Goal: Task Accomplishment & Management: Manage account settings

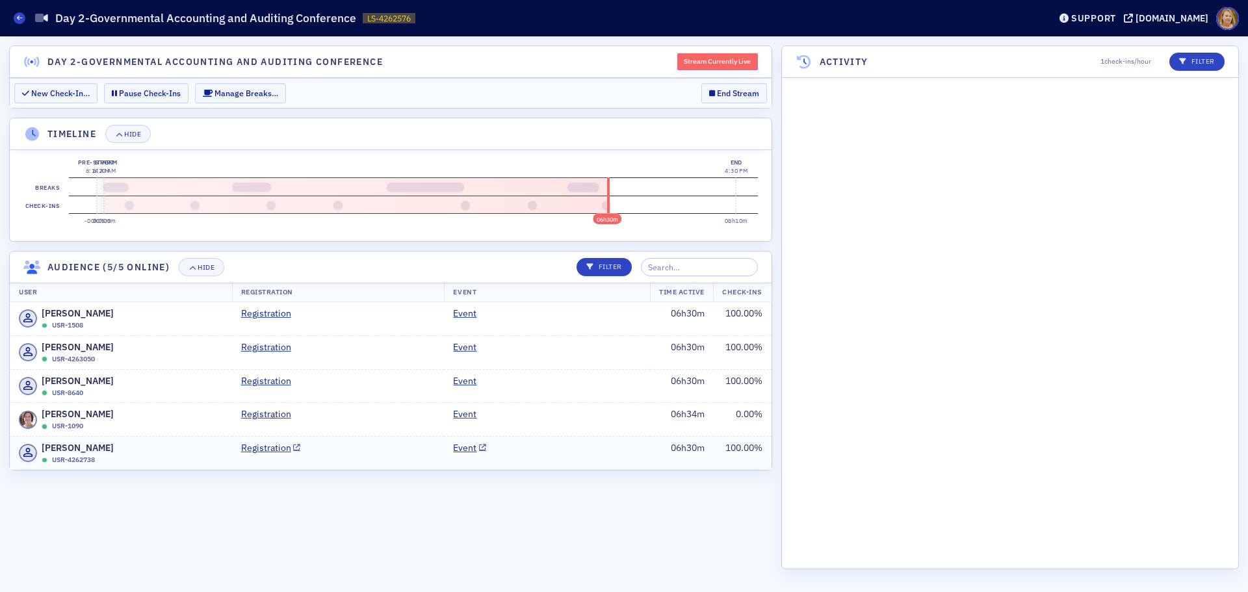
scroll to position [29122, 0]
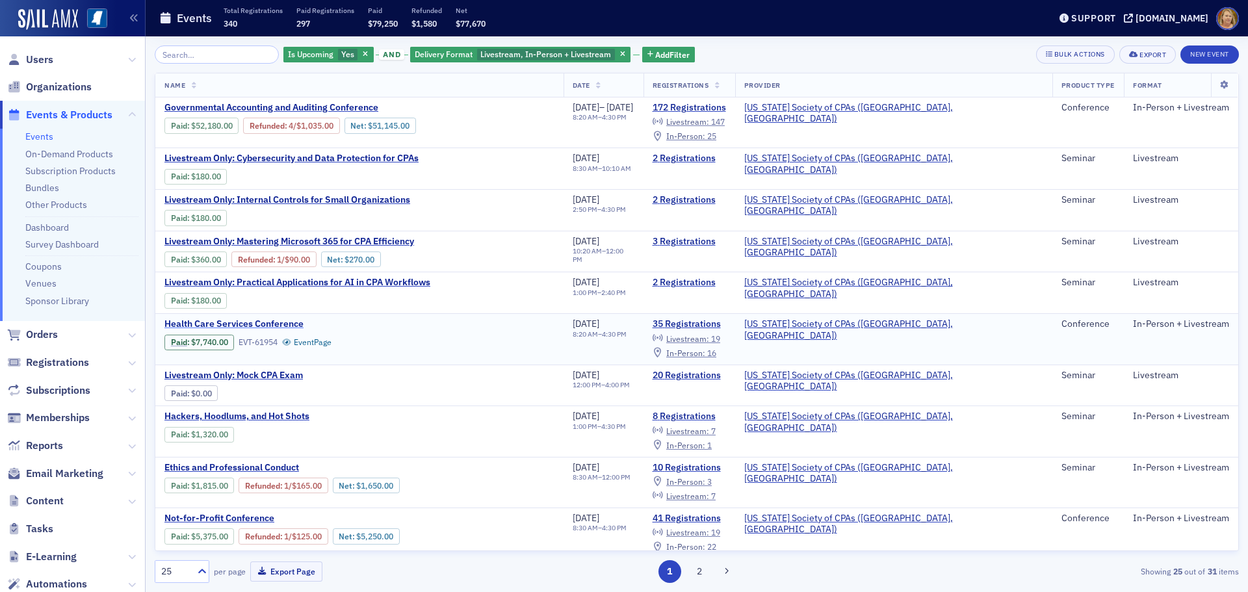
click at [292, 322] on span "Health Care Services Conference" at bounding box center [273, 325] width 218 height 12
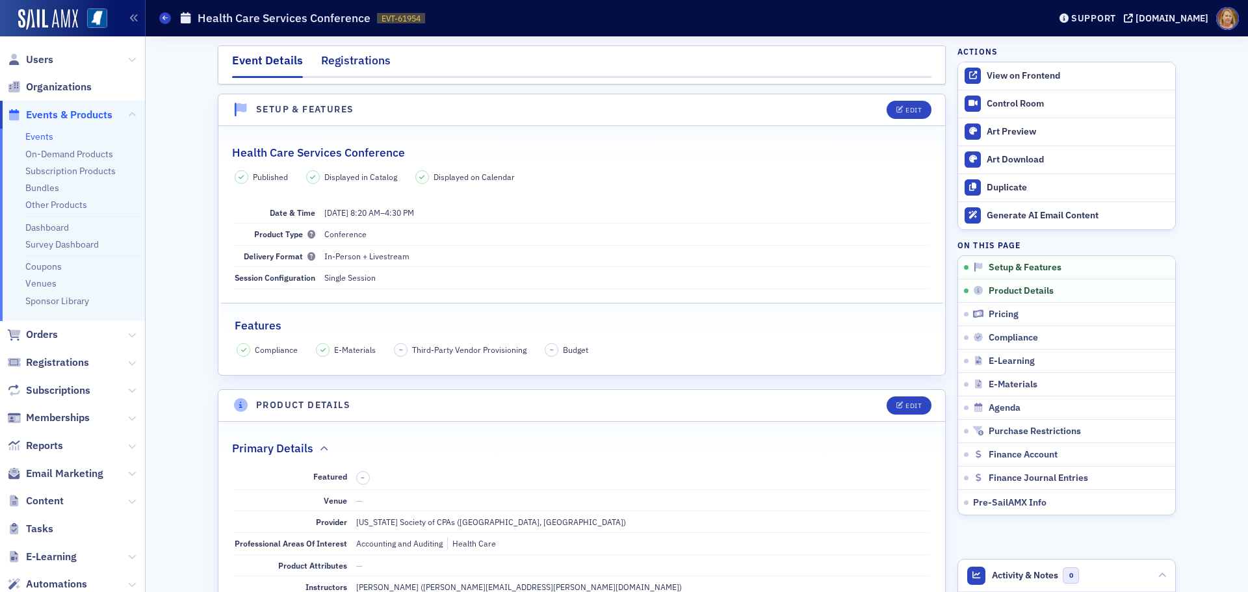
click at [363, 61] on div "Registrations" at bounding box center [356, 64] width 70 height 24
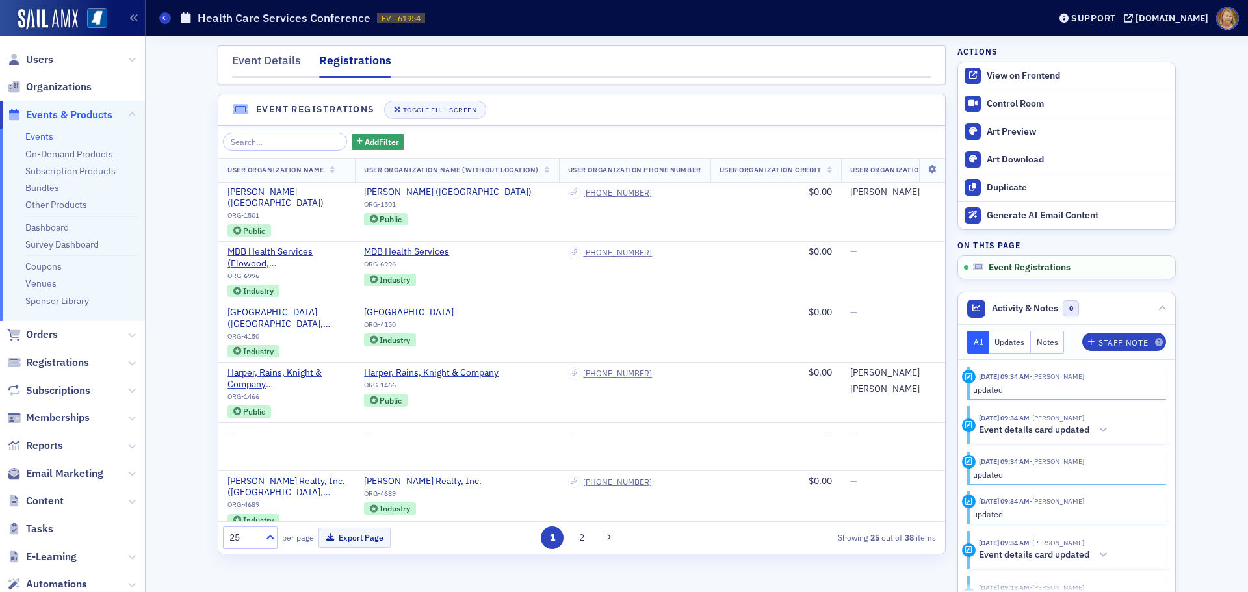
click at [270, 537] on icon at bounding box center [270, 537] width 13 height 13
click at [248, 455] on div "100" at bounding box center [250, 458] width 38 height 14
click at [921, 172] on icon at bounding box center [932, 170] width 27 height 8
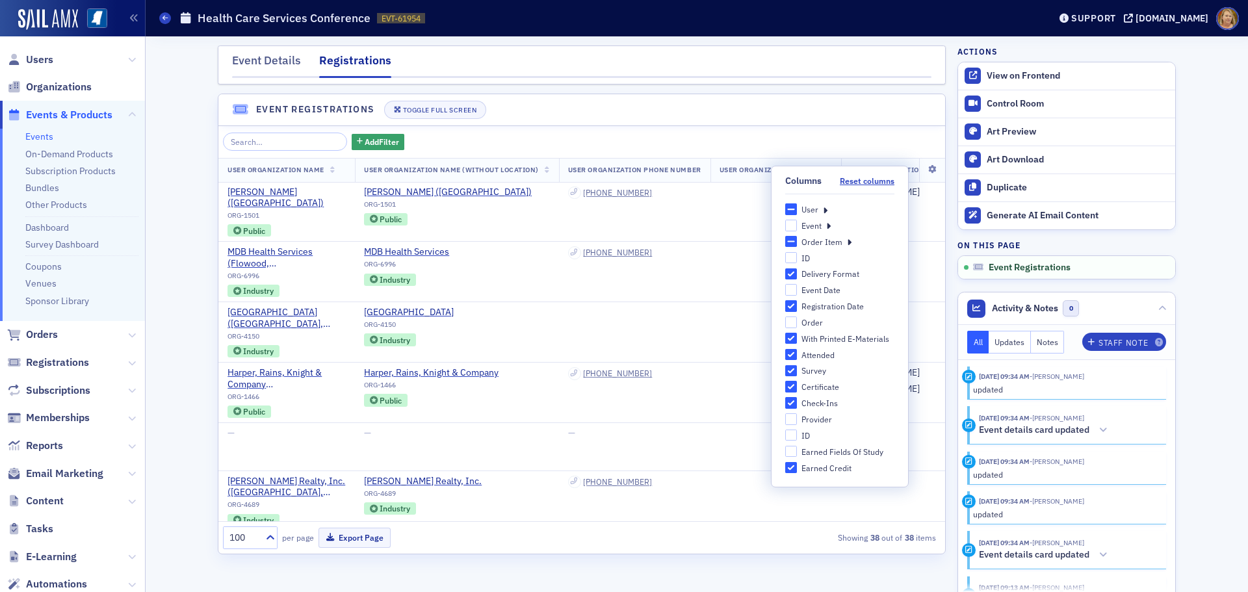
click at [804, 211] on div "User" at bounding box center [810, 209] width 17 height 11
click at [797, 211] on input "User" at bounding box center [791, 209] width 12 height 12
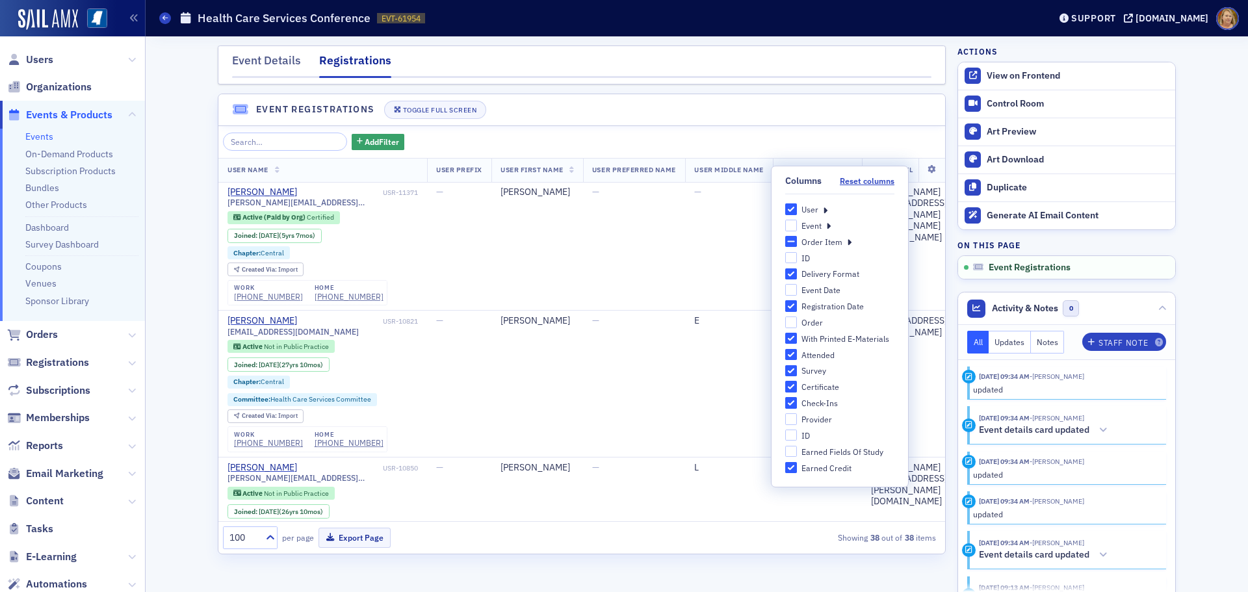
click at [812, 205] on div "User" at bounding box center [810, 209] width 17 height 11
click at [797, 205] on input "User" at bounding box center [791, 209] width 12 height 12
checkbox input "false"
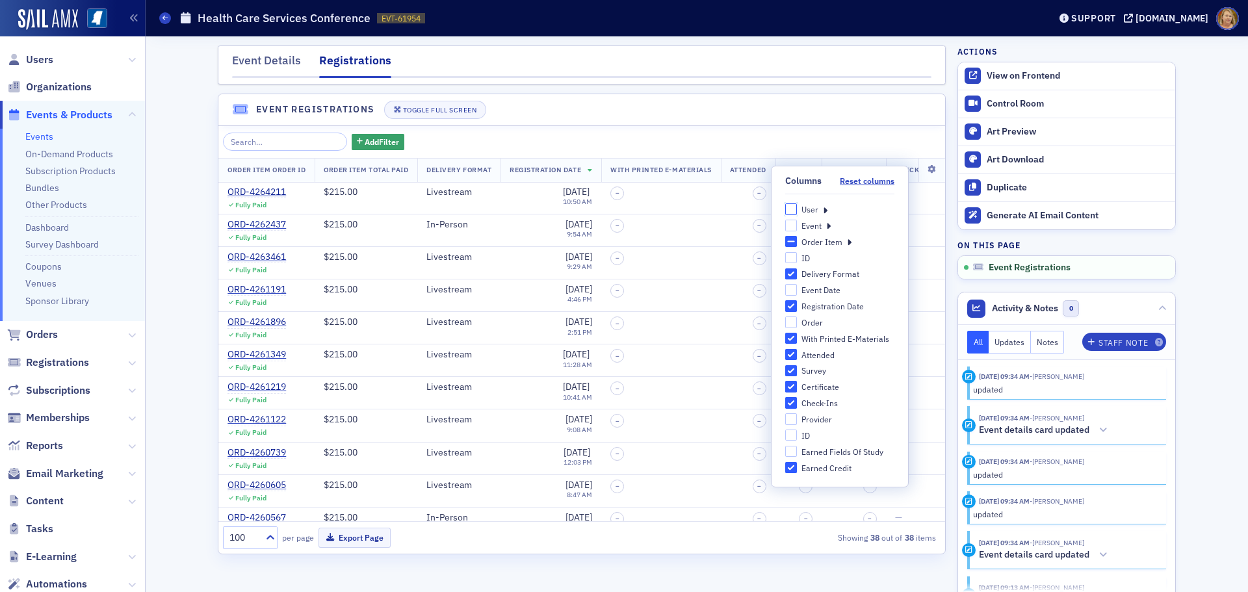
checkbox input "false"
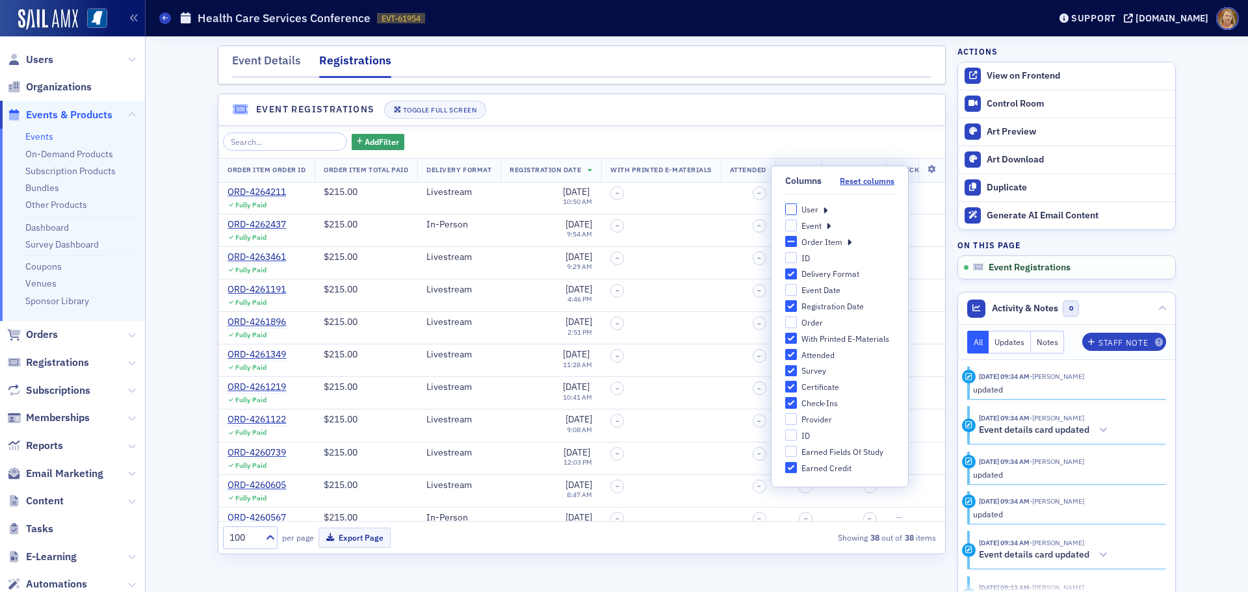
checkbox input "false"
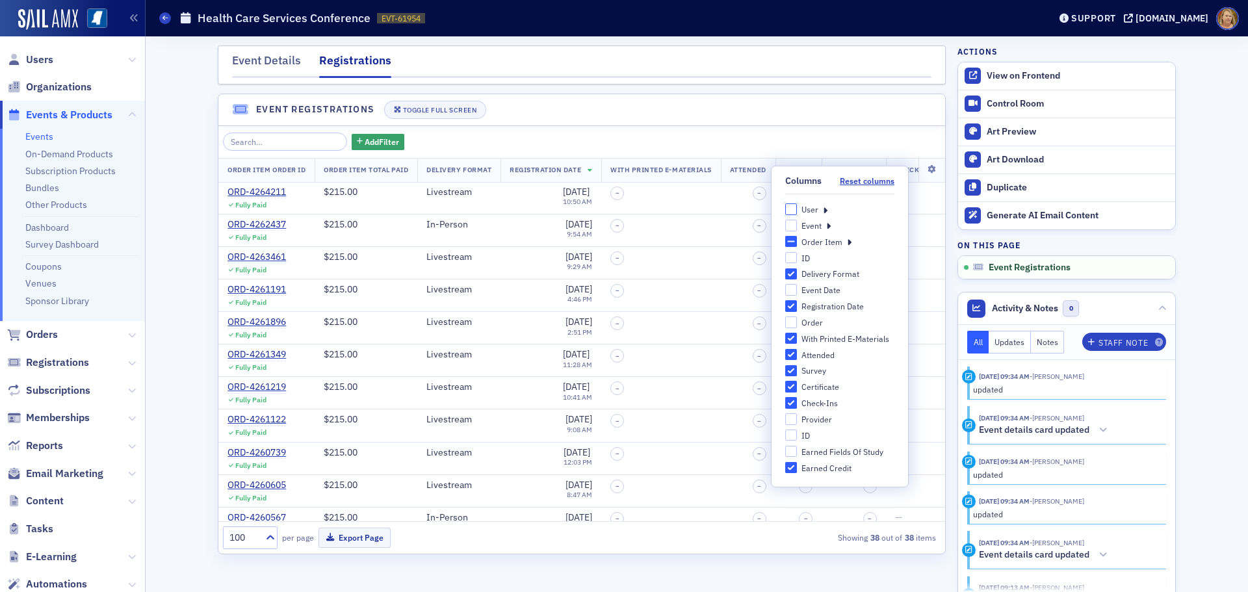
checkbox input "false"
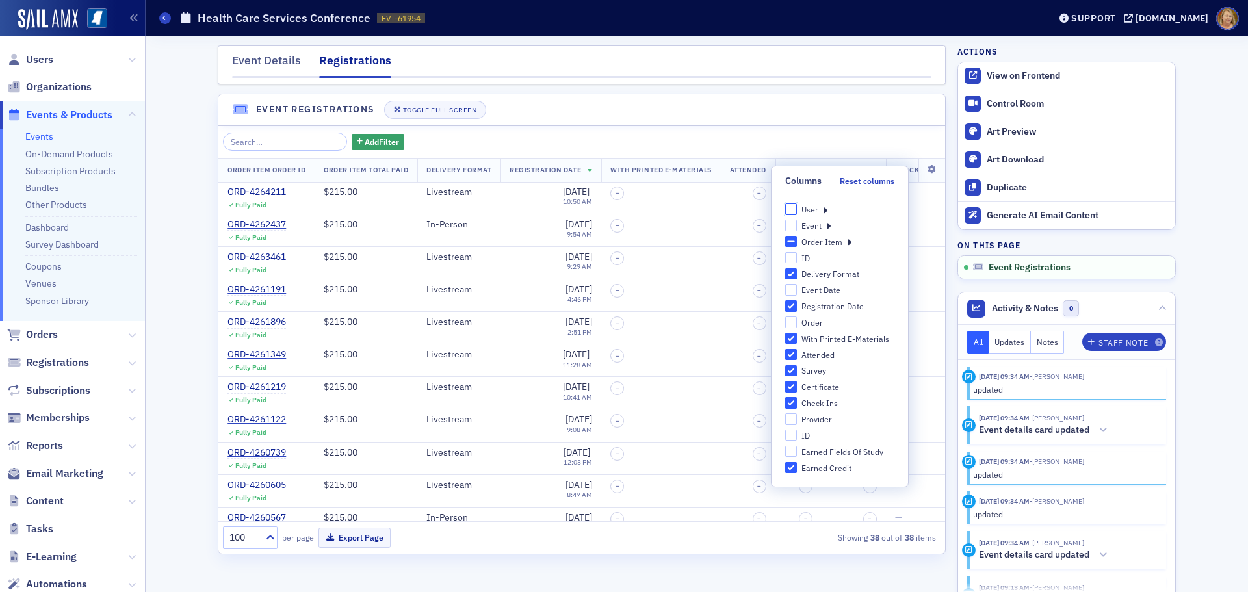
checkbox input "false"
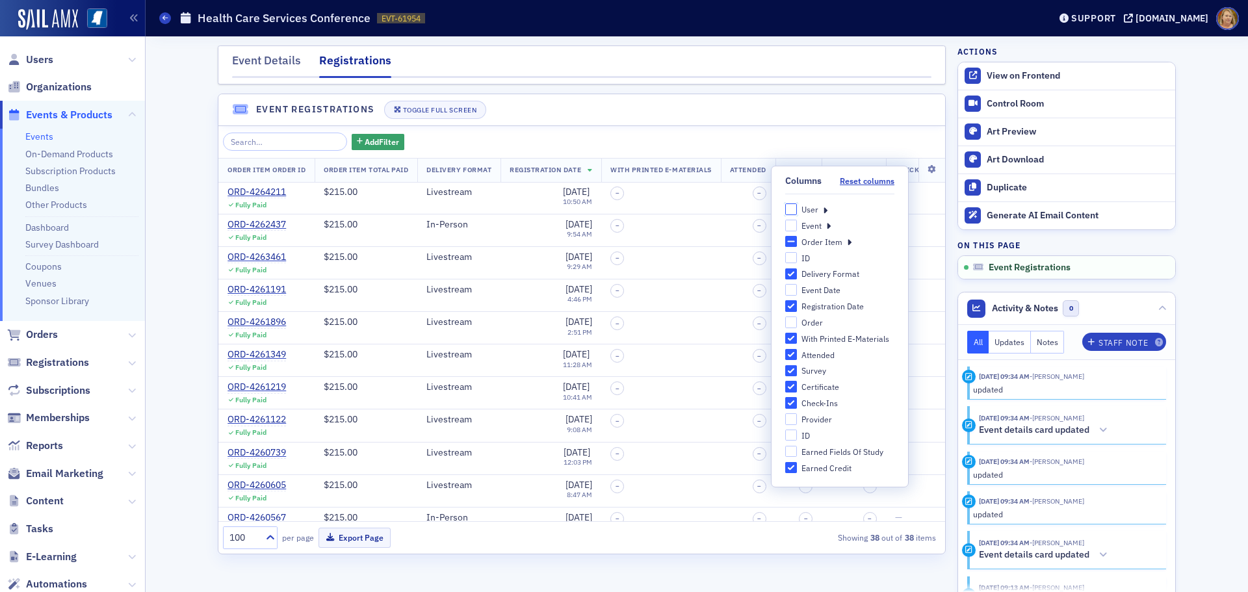
checkbox input "false"
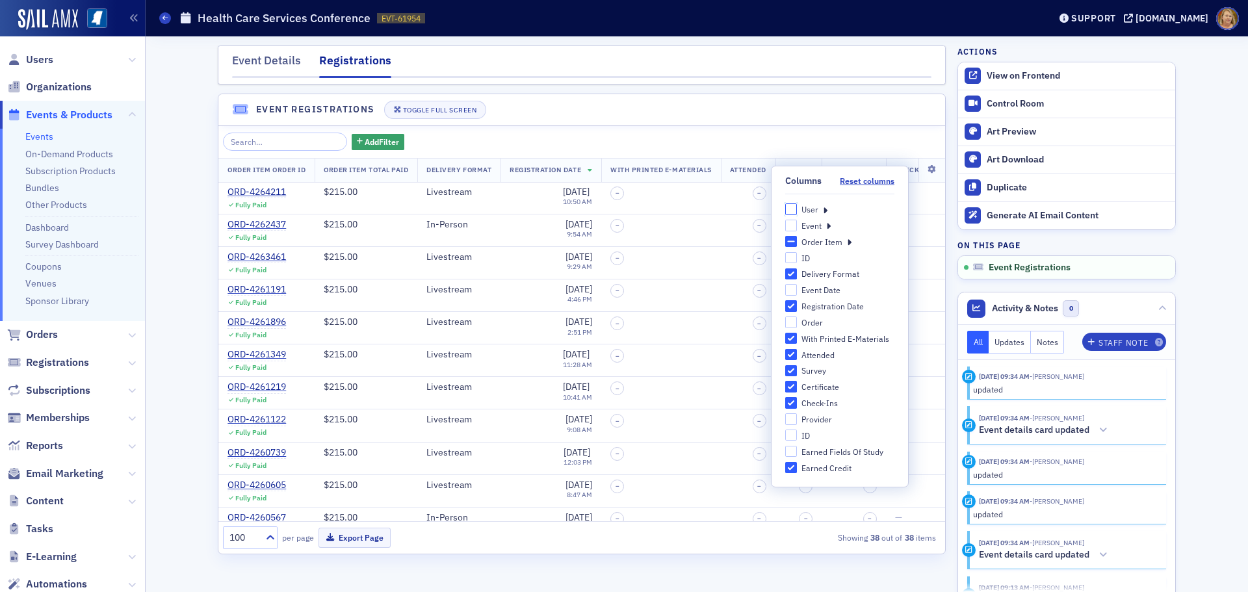
checkbox input "false"
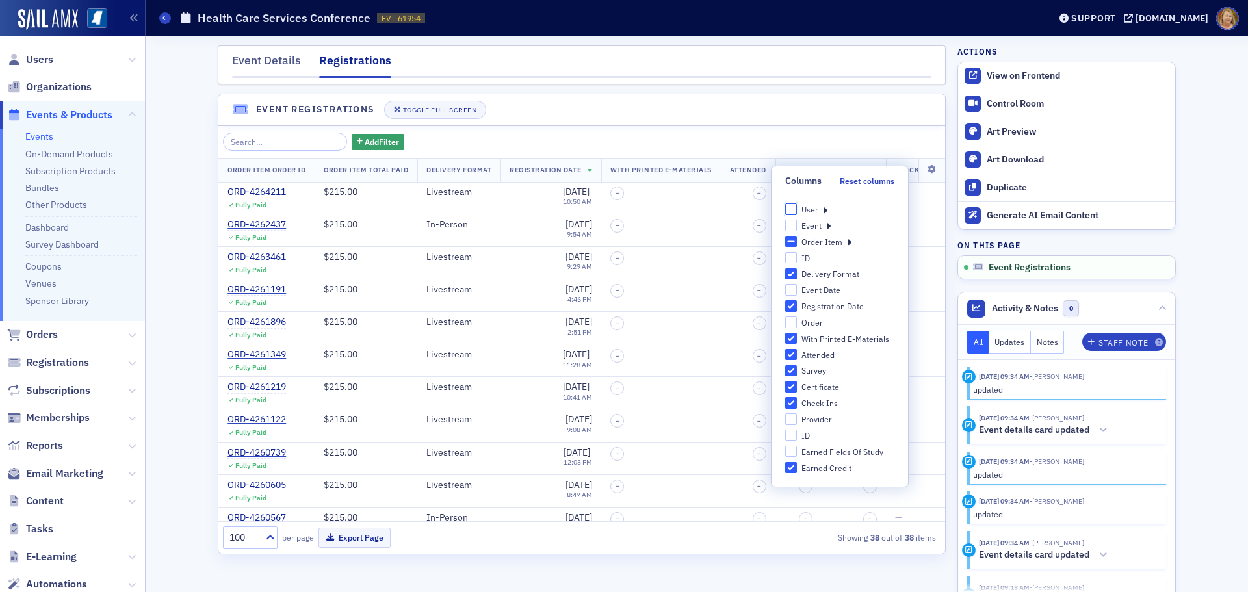
checkbox input "false"
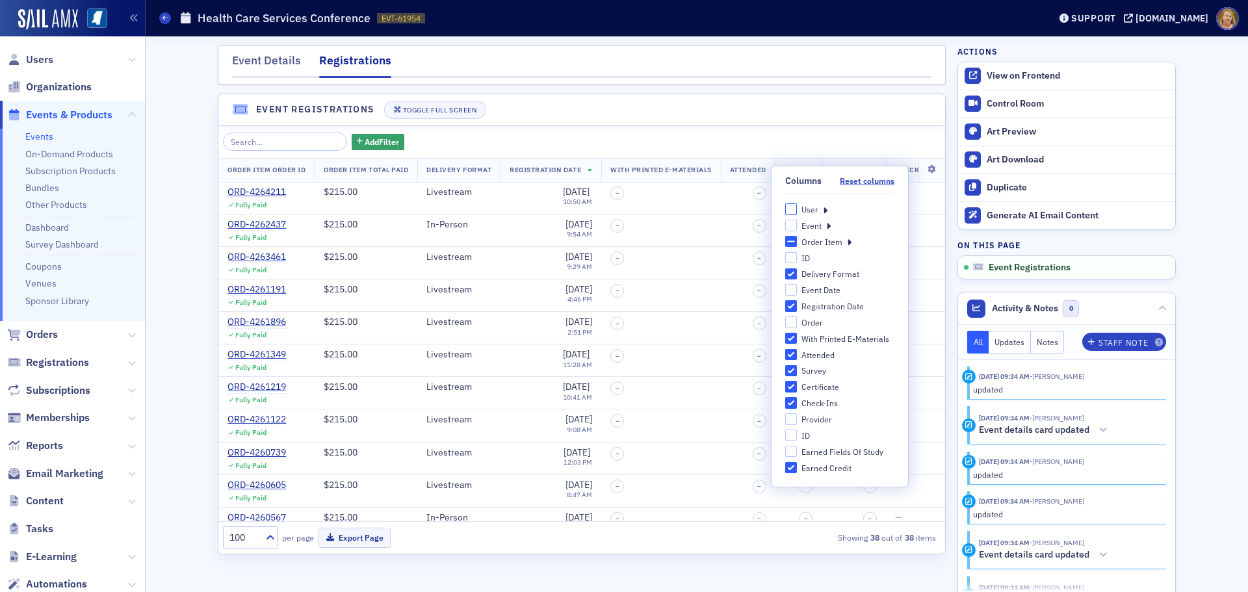
checkbox input "false"
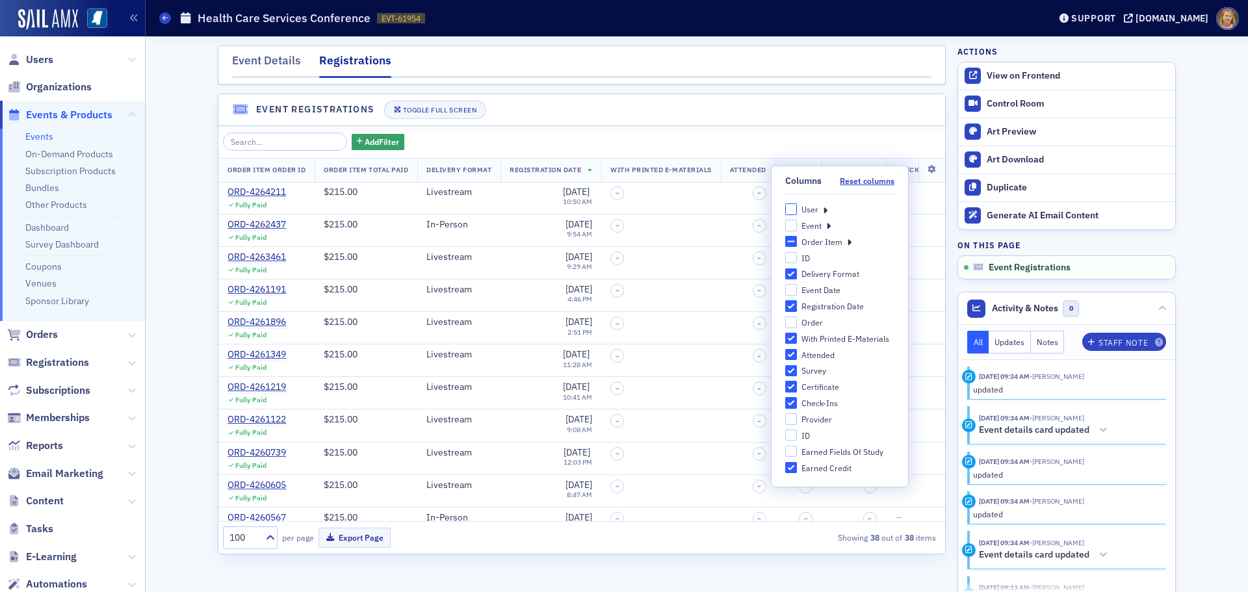
checkbox input "false"
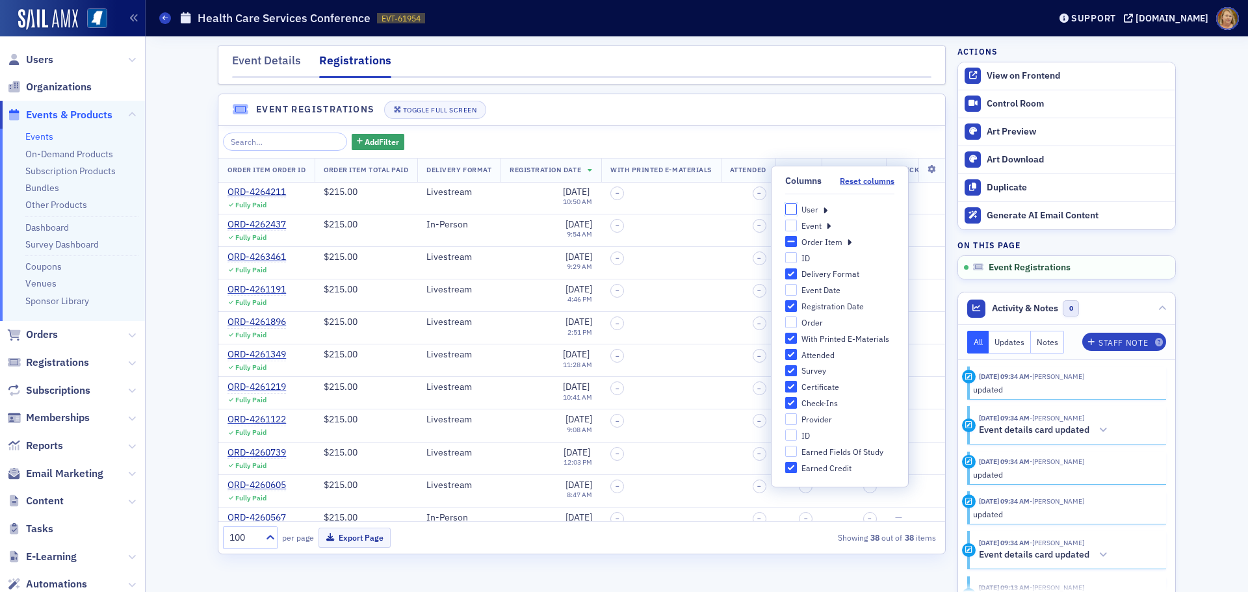
checkbox input "false"
click at [825, 207] on icon at bounding box center [825, 209] width 5 height 12
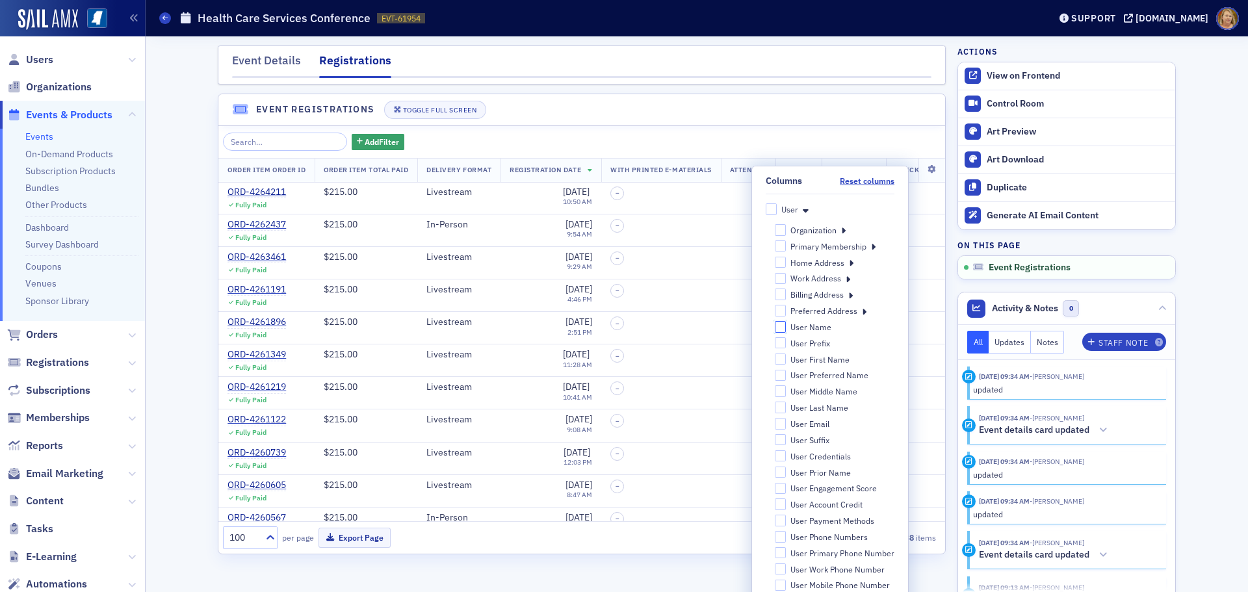
click at [775, 325] on input "User Name" at bounding box center [781, 327] width 12 height 12
checkbox input "true"
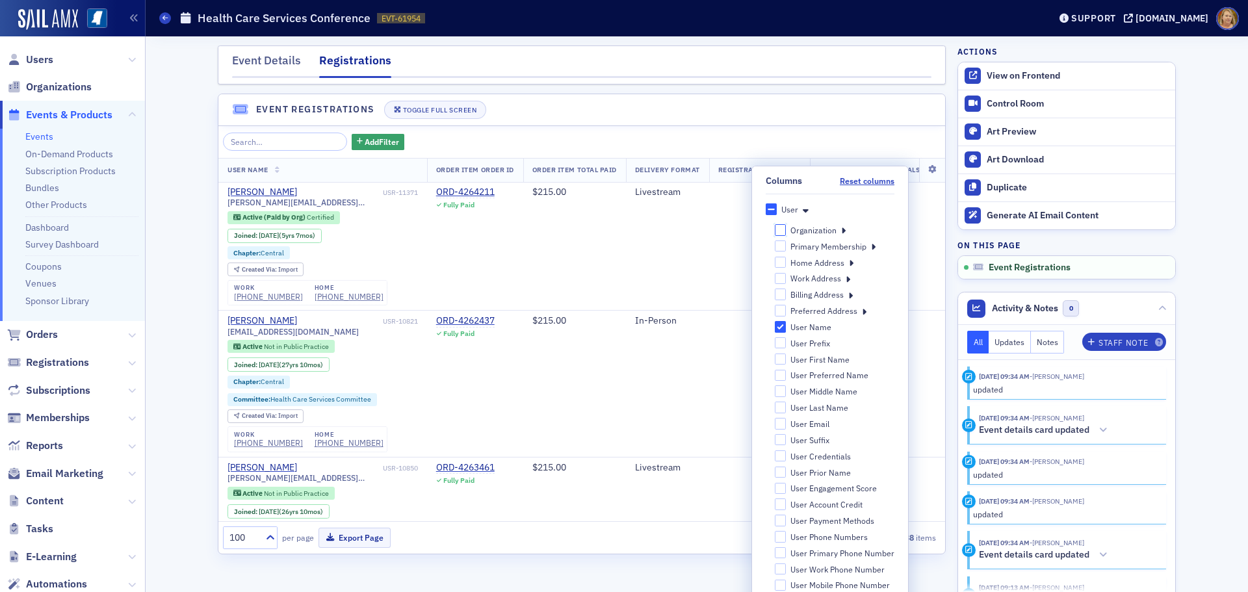
click at [775, 232] on input "Organization" at bounding box center [781, 230] width 12 height 12
checkbox input "false"
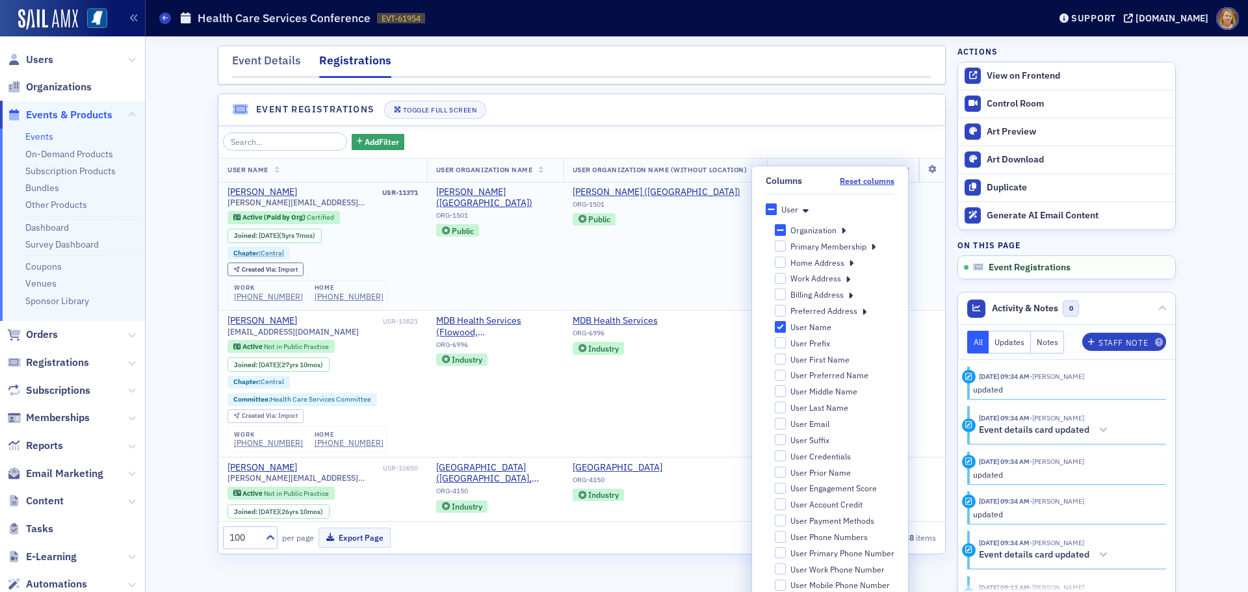
click at [734, 249] on td "HORNE (Ridgeland) ORG-1501 Public" at bounding box center [666, 246] width 204 height 129
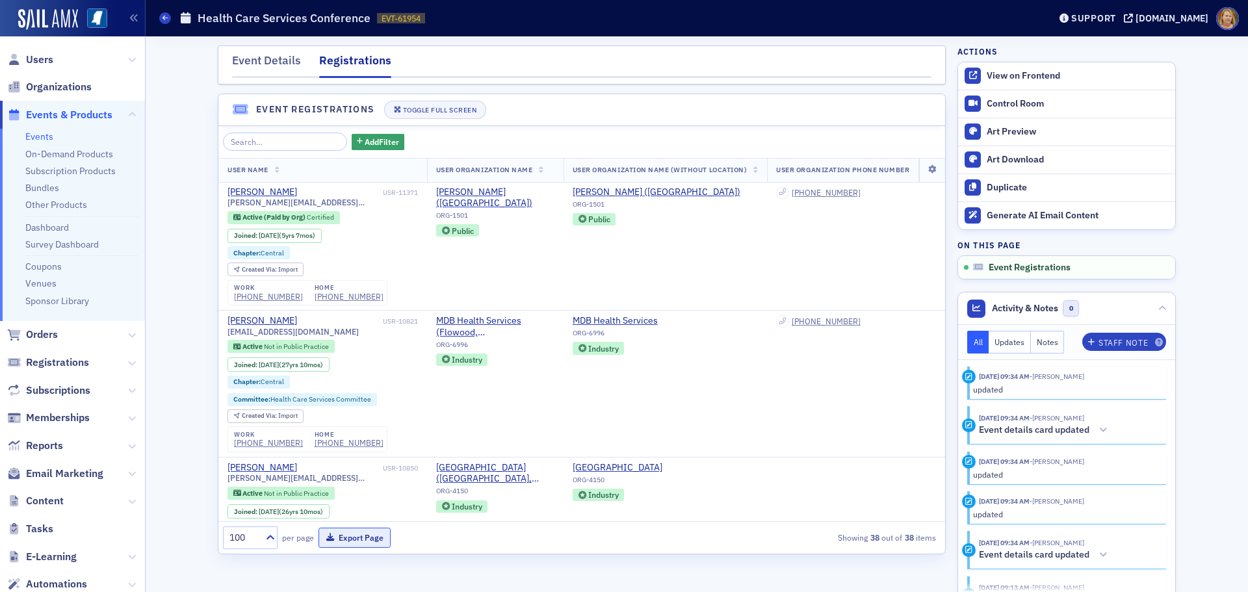
click at [351, 536] on button "Export Page" at bounding box center [355, 538] width 72 height 20
